Goal: Navigation & Orientation: Find specific page/section

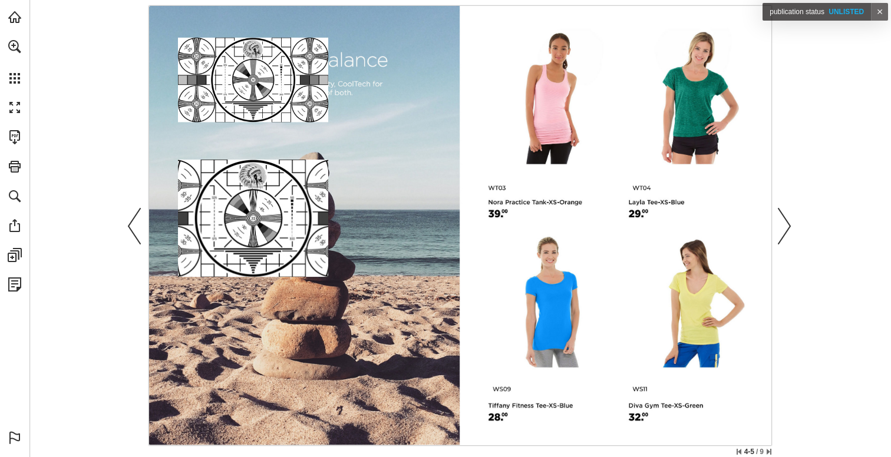
click at [132, 224] on link "Previous page" at bounding box center [135, 225] width 26 height 435
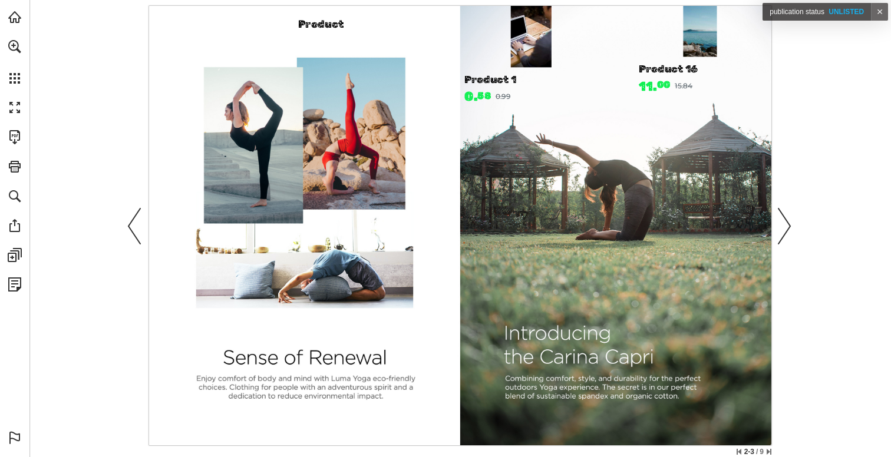
click at [132, 224] on link "Previous page" at bounding box center [135, 225] width 26 height 435
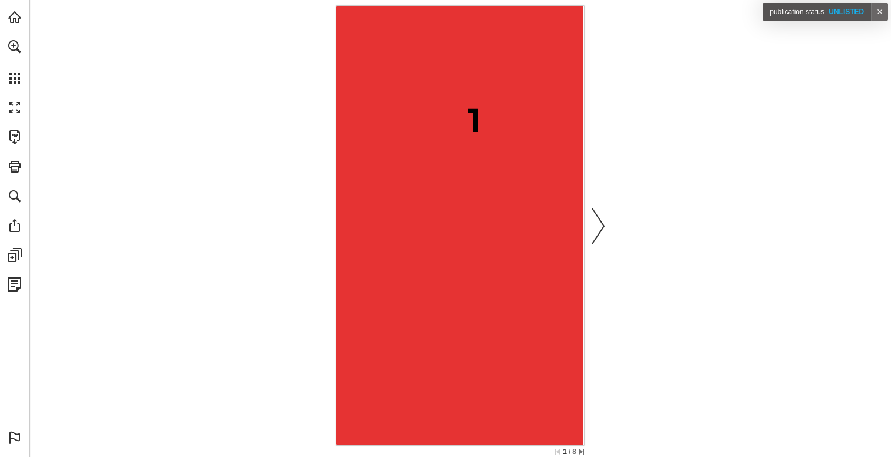
click at [590, 243] on link "Next page" at bounding box center [598, 225] width 26 height 435
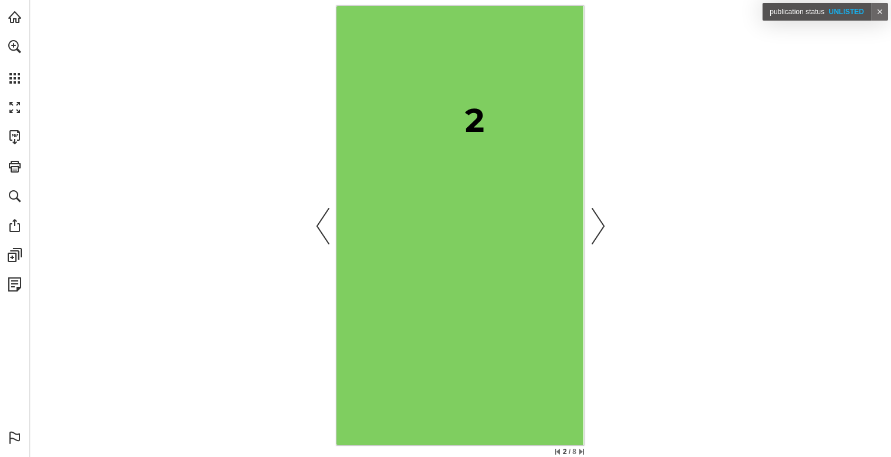
click at [590, 243] on link "Next page" at bounding box center [598, 225] width 26 height 435
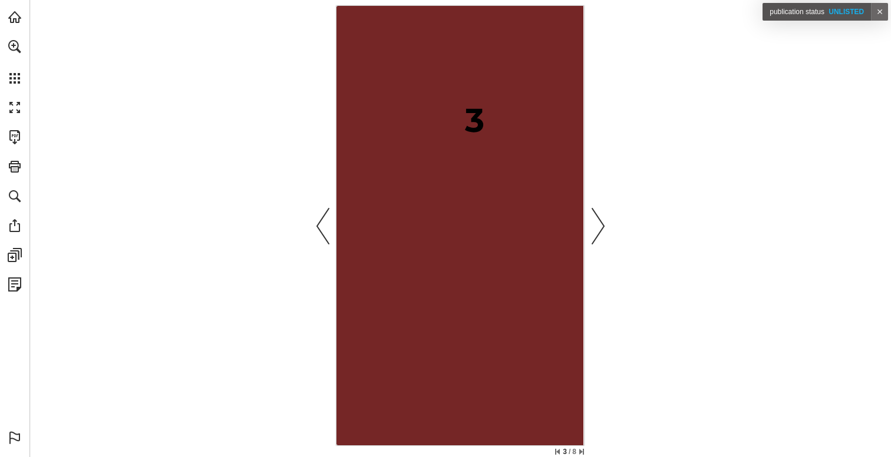
click at [590, 243] on link "Next page" at bounding box center [598, 225] width 26 height 435
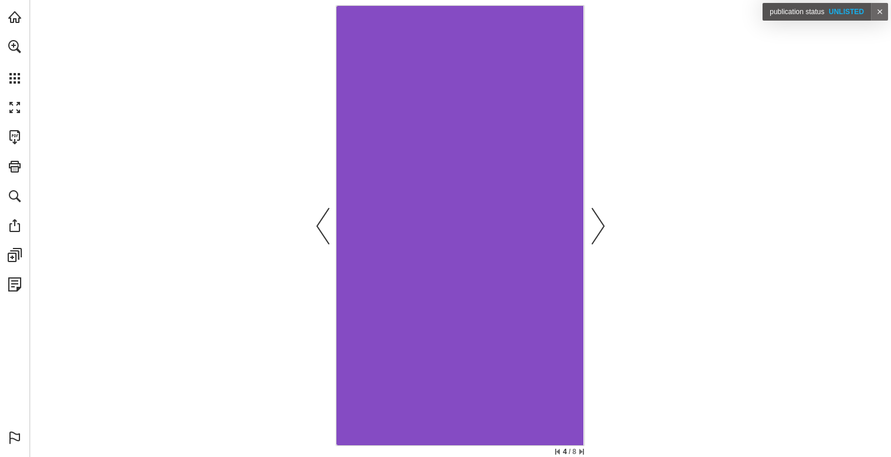
click at [590, 243] on link "Next page" at bounding box center [598, 225] width 26 height 435
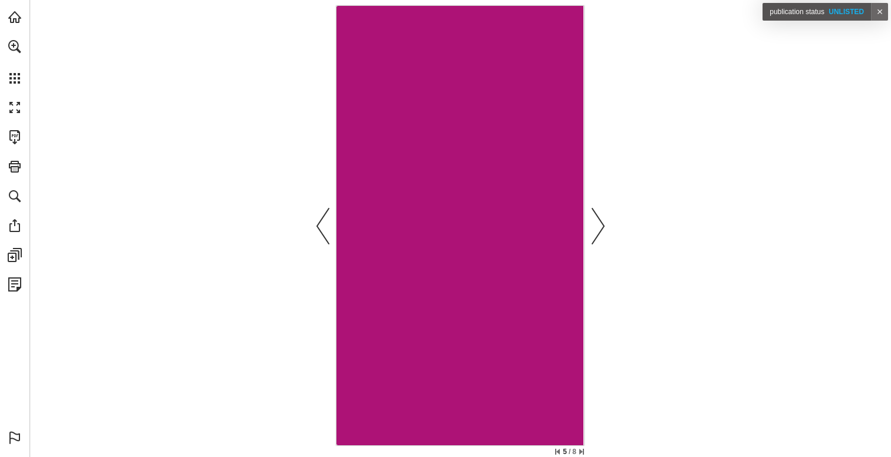
click at [590, 243] on link "Next page" at bounding box center [598, 225] width 26 height 435
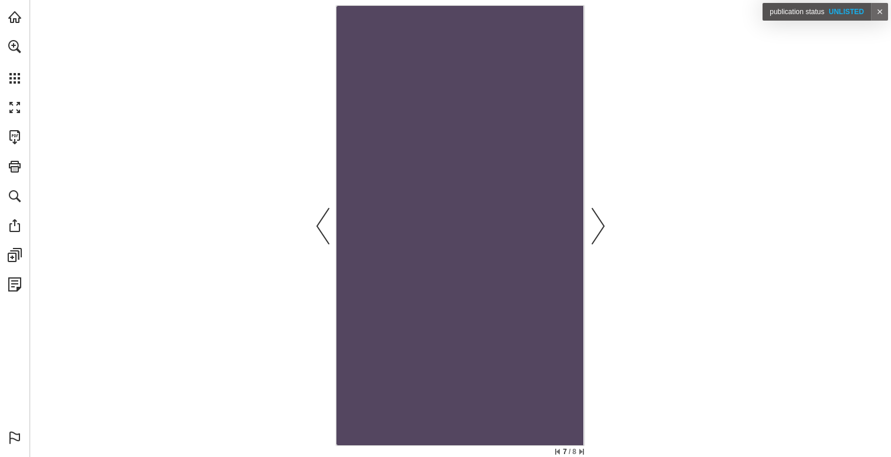
click at [590, 243] on link "Next page" at bounding box center [598, 225] width 26 height 435
click at [590, 243] on main "7 / 8 Publications PDF_Based for QA Page - Test Ale's fix - page 7 Open Open Cl…" at bounding box center [459, 228] width 861 height 457
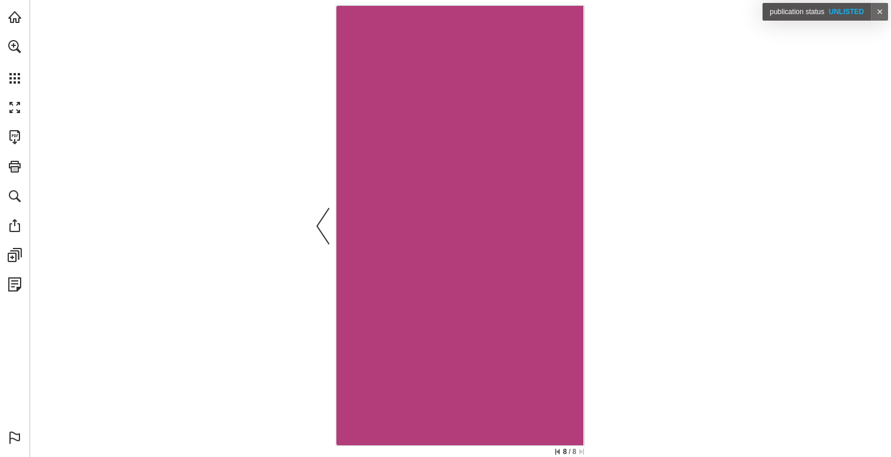
click at [590, 243] on main "8 / 8 Publications PDF_Based for QA Page - Test Ale's fix - page 8 Open Open Cl…" at bounding box center [459, 228] width 861 height 457
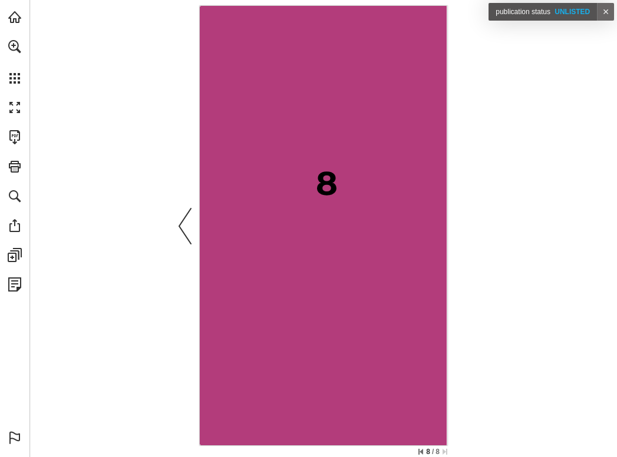
click at [186, 225] on link "Previous page" at bounding box center [186, 225] width 26 height 435
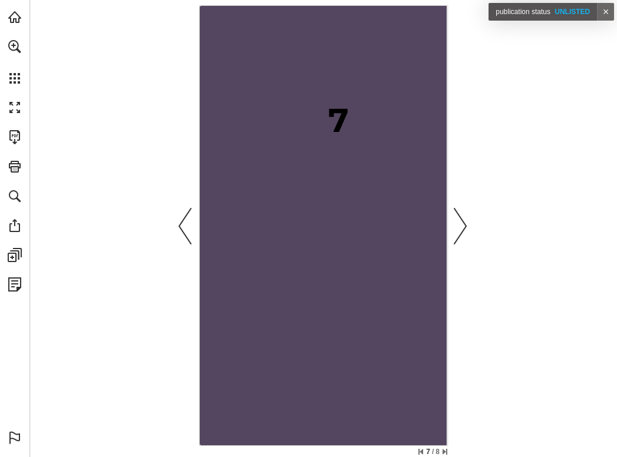
click at [186, 225] on link "Previous page" at bounding box center [186, 225] width 26 height 435
